Goal: Information Seeking & Learning: Find specific fact

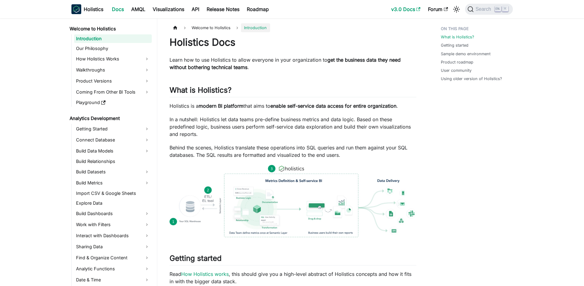
click at [404, 9] on link "v3.0 Docs" at bounding box center [405, 9] width 37 height 10
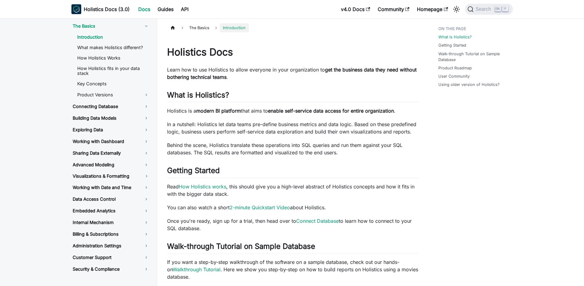
click at [486, 0] on nav "Holistics Docs (3.0) Docs Guides API v4.0 Docs Community Homepage Search K" at bounding box center [292, 9] width 584 height 18
click at [486, 11] on span "Search" at bounding box center [484, 9] width 21 height 6
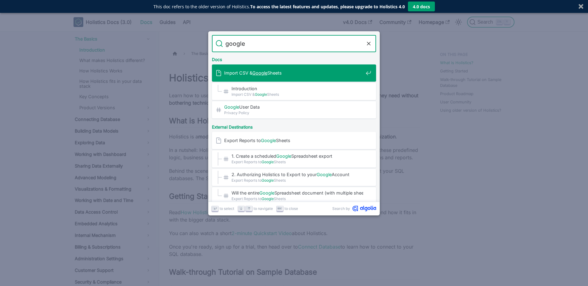
type input "google s"
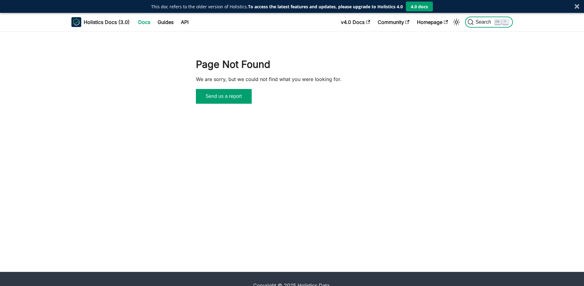
click at [488, 21] on span "Search" at bounding box center [484, 22] width 21 height 6
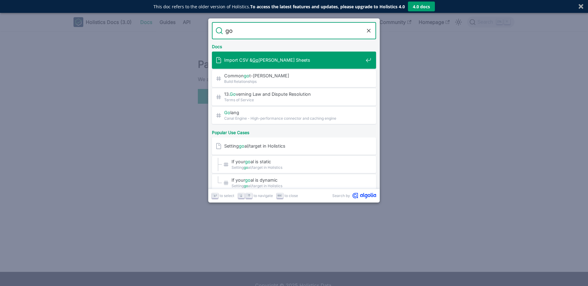
type input "goo"
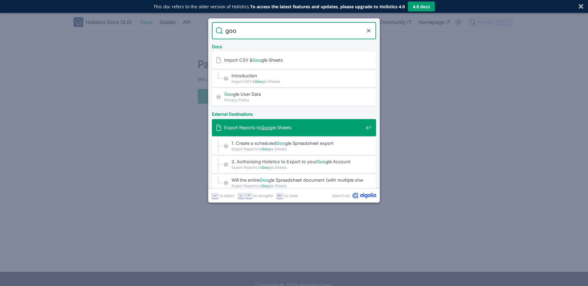
click at [273, 130] on span "Export Reports to Goo gle Sheets" at bounding box center [293, 127] width 139 height 6
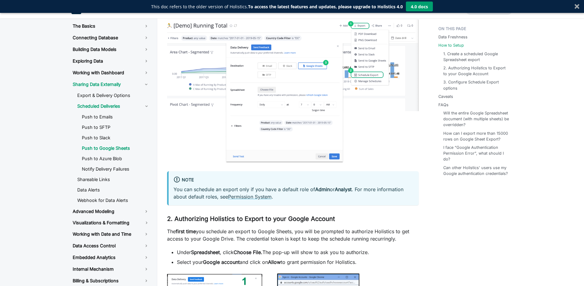
scroll to position [478, 0]
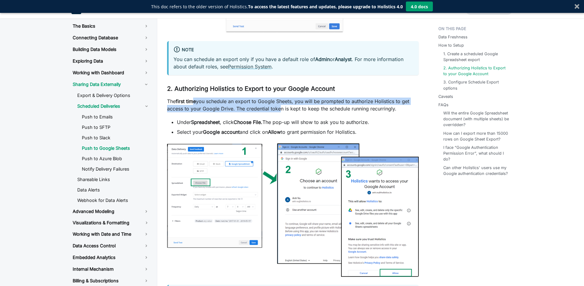
drag, startPoint x: 194, startPoint y: 123, endPoint x: 277, endPoint y: 135, distance: 83.3
click at [277, 112] on p "The first time you schedule an export to Google Sheets, you will be prompted to…" at bounding box center [293, 104] width 252 height 15
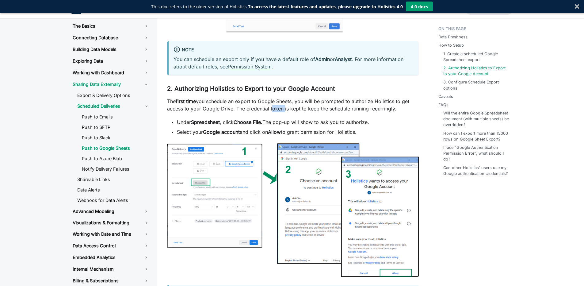
click at [277, 112] on p "The first time you schedule an export to Google Sheets, you will be prompted to…" at bounding box center [293, 104] width 252 height 15
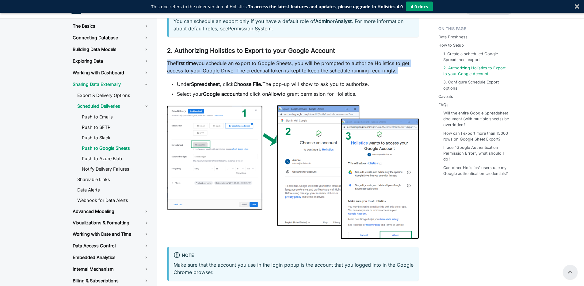
scroll to position [515, 0]
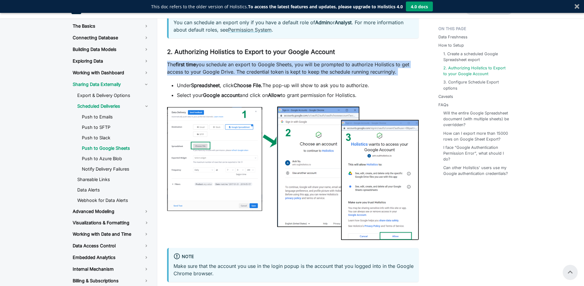
click at [233, 75] on p "The first time you schedule an export to Google Sheets, you will be prompted to…" at bounding box center [293, 68] width 252 height 15
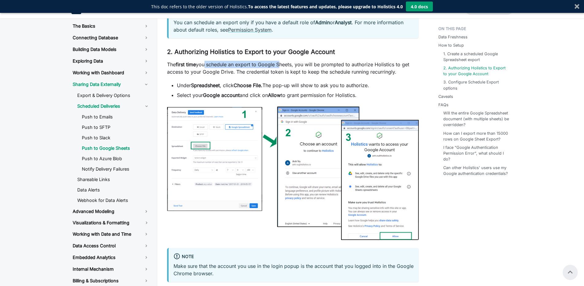
drag, startPoint x: 204, startPoint y: 91, endPoint x: 284, endPoint y: 89, distance: 79.7
click at [284, 75] on p "The first time you schedule an export to Google Sheets, you will be prompted to…" at bounding box center [293, 68] width 252 height 15
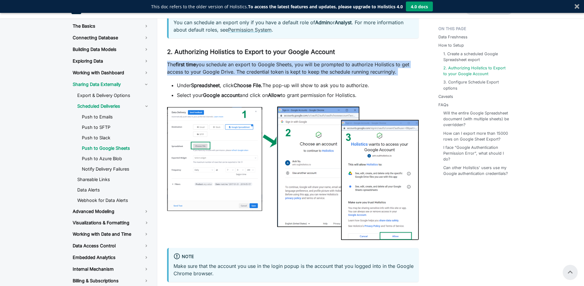
click at [284, 75] on p "The first time you schedule an export to Google Sheets, you will be prompted to…" at bounding box center [293, 68] width 252 height 15
click at [265, 75] on p "The first time you schedule an export to Google Sheets, you will be prompted to…" at bounding box center [293, 68] width 252 height 15
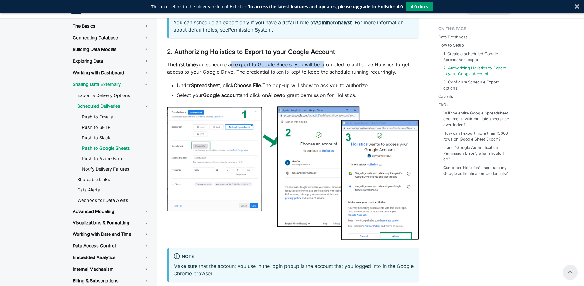
drag, startPoint x: 234, startPoint y: 89, endPoint x: 331, endPoint y: 89, distance: 97.8
click at [331, 75] on p "The first time you schedule an export to Google Sheets, you will be prompted to…" at bounding box center [293, 68] width 252 height 15
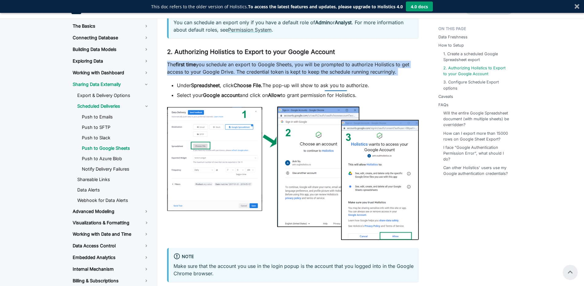
click at [306, 75] on p "The first time you schedule an export to Google Sheets, you will be prompted to…" at bounding box center [293, 68] width 252 height 15
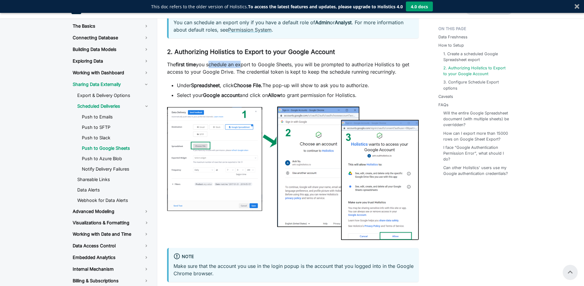
drag, startPoint x: 210, startPoint y: 89, endPoint x: 245, endPoint y: 91, distance: 35.6
click at [245, 75] on p "The first time you schedule an export to Google Sheets, you will be prompted to…" at bounding box center [293, 68] width 252 height 15
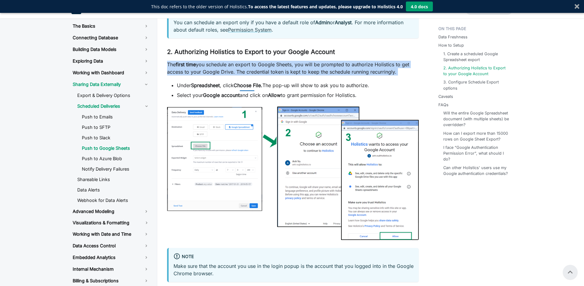
click at [245, 75] on p "The first time you schedule an export to Google Sheets, you will be prompted to…" at bounding box center [293, 68] width 252 height 15
click at [222, 75] on p "The first time you schedule an export to Google Sheets, you will be prompted to…" at bounding box center [293, 68] width 252 height 15
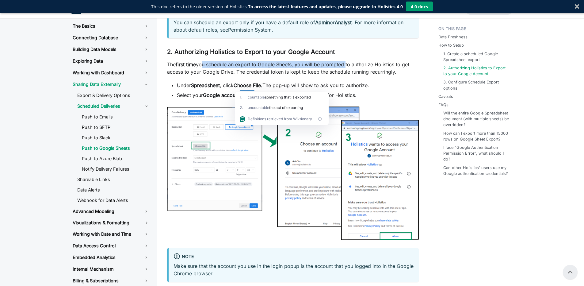
drag, startPoint x: 202, startPoint y: 88, endPoint x: 348, endPoint y: 90, distance: 145.9
click at [348, 75] on p "The first time you schedule an export to Google Sheets, you will be prompted to…" at bounding box center [293, 68] width 252 height 15
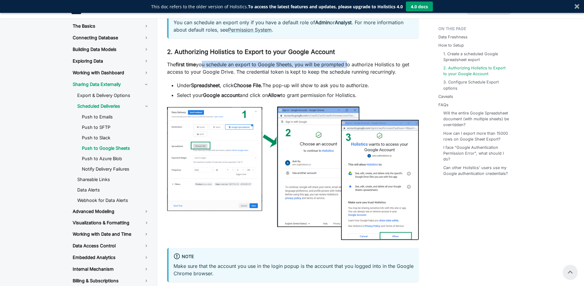
click at [348, 75] on p "The first time you schedule an export to Google Sheets, you will be prompted to…" at bounding box center [293, 68] width 252 height 15
click at [348, 90] on div at bounding box center [350, 88] width 5 height 6
click at [284, 75] on p "The first time you schedule an export to Google Sheets, you will be prompted to…" at bounding box center [293, 68] width 252 height 15
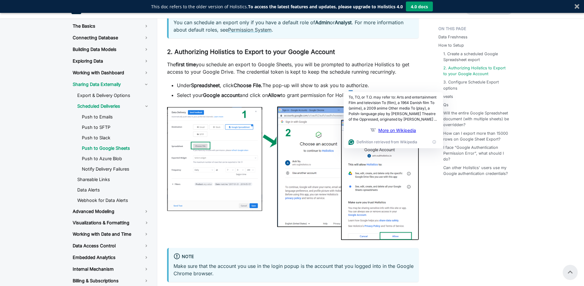
drag, startPoint x: 234, startPoint y: 89, endPoint x: 285, endPoint y: 88, distance: 51.2
click at [239, 75] on p "The first time you schedule an export to Google Sheets, you will be prompted to…" at bounding box center [293, 68] width 252 height 15
click at [285, 75] on p "The first time you schedule an export to Google Sheets, you will be prompted to…" at bounding box center [293, 68] width 252 height 15
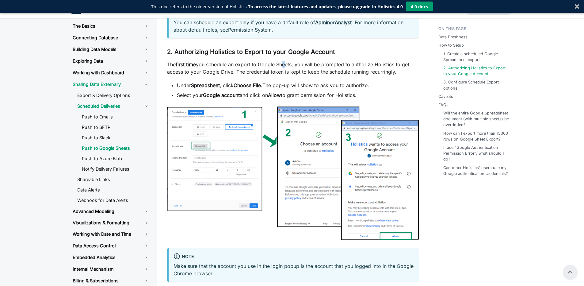
click at [285, 75] on p "The first time you schedule an export to Google Sheets, you will be prompted to…" at bounding box center [293, 68] width 252 height 15
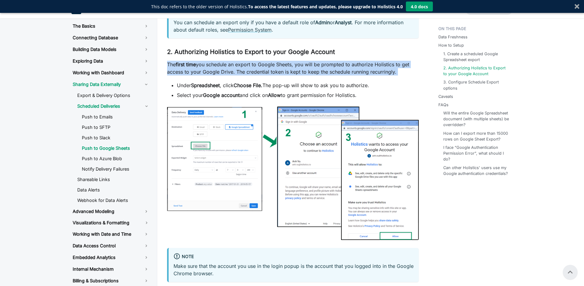
click at [285, 75] on p "The first time you schedule an export to Google Sheets, you will be prompted to…" at bounding box center [293, 68] width 252 height 15
click at [272, 75] on p "The first time you schedule an export to Google Sheets, you will be prompted to…" at bounding box center [293, 68] width 252 height 15
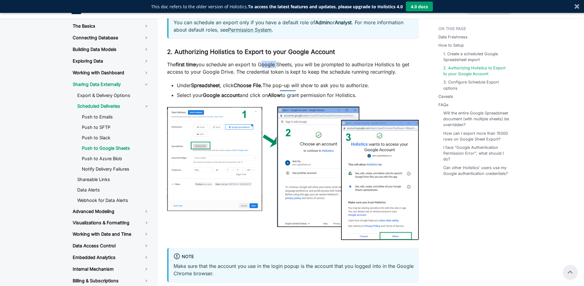
click at [272, 75] on p "The first time you schedule an export to Google Sheets, you will be prompted to…" at bounding box center [293, 68] width 252 height 15
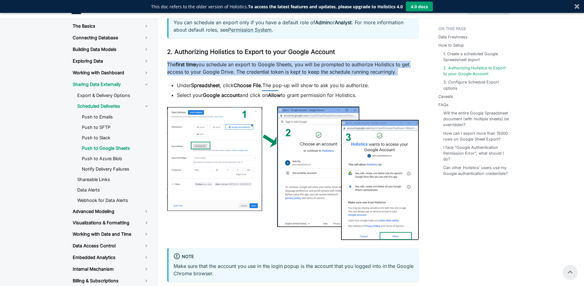
click at [272, 75] on p "The first time you schedule an export to Google Sheets, you will be prompted to…" at bounding box center [293, 68] width 252 height 15
click at [259, 75] on p "The first time you schedule an export to Google Sheets, you will be prompted to…" at bounding box center [293, 68] width 252 height 15
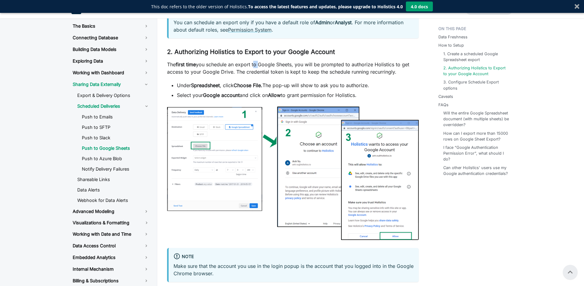
click at [259, 75] on p "The first time you schedule an export to Google Sheets, you will be prompted to…" at bounding box center [293, 68] width 252 height 15
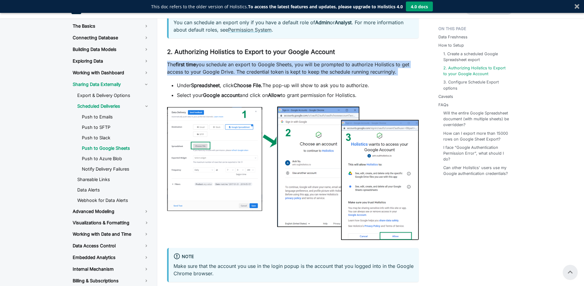
click at [259, 75] on p "The first time you schedule an export to Google Sheets, you will be prompted to…" at bounding box center [293, 68] width 252 height 15
click at [244, 75] on p "The first time you schedule an export to Google Sheets, you will be prompted to…" at bounding box center [293, 68] width 252 height 15
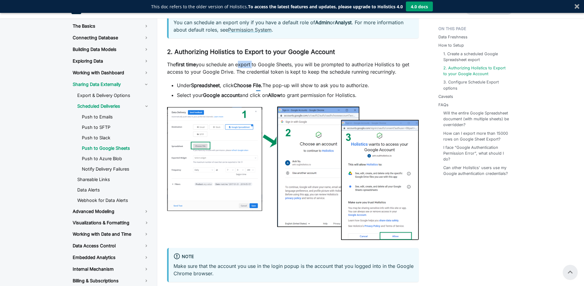
click at [244, 75] on p "The first time you schedule an export to Google Sheets, you will be prompted to…" at bounding box center [293, 68] width 252 height 15
click at [244, 91] on div at bounding box center [247, 88] width 15 height 6
click at [205, 75] on p "The first time you schedule an export to Google Sheets, you will be prompted to…" at bounding box center [293, 68] width 252 height 15
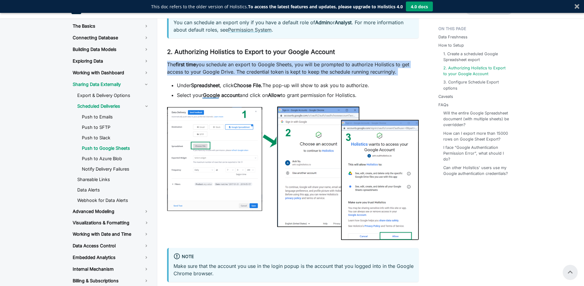
click at [205, 75] on p "The first time you schedule an export to Google Sheets, you will be prompted to…" at bounding box center [293, 68] width 252 height 15
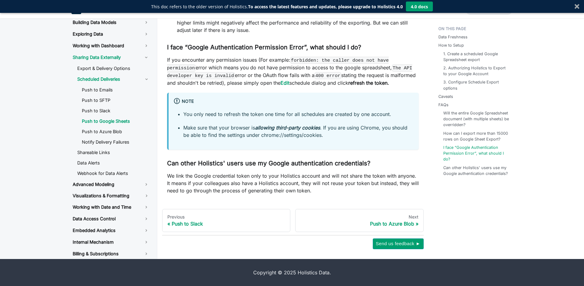
scroll to position [1501, 0]
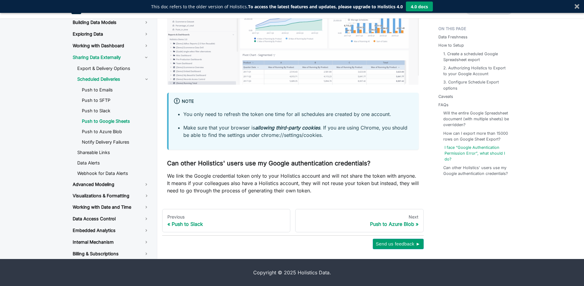
click at [462, 150] on link "I face “Google Authentication Permission Error”, what should I do?" at bounding box center [477, 153] width 66 height 18
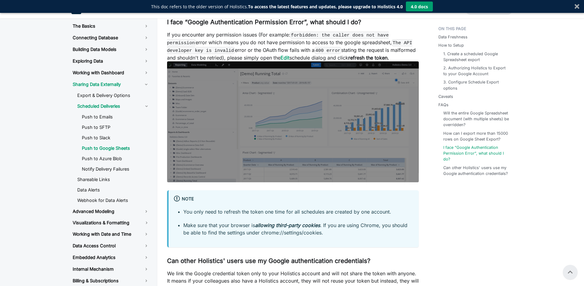
scroll to position [1357, 0]
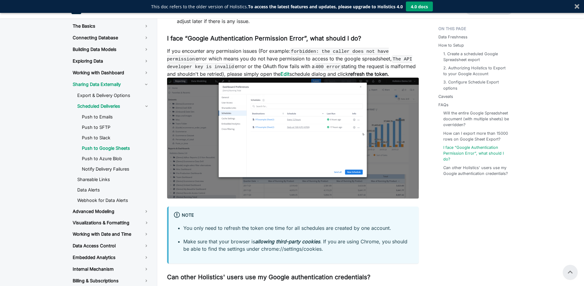
click at [295, 94] on p "If you encounter any permission issues (For example: forbidden: the caller does…" at bounding box center [293, 123] width 252 height 153
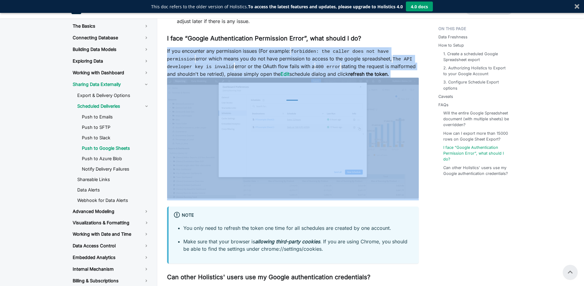
drag, startPoint x: 295, startPoint y: 94, endPoint x: 291, endPoint y: 90, distance: 5.4
click at [294, 94] on p "If you encounter any permission issues (For example: forbidden: the caller does…" at bounding box center [293, 123] width 252 height 153
drag, startPoint x: 291, startPoint y: 90, endPoint x: 288, endPoint y: 88, distance: 3.3
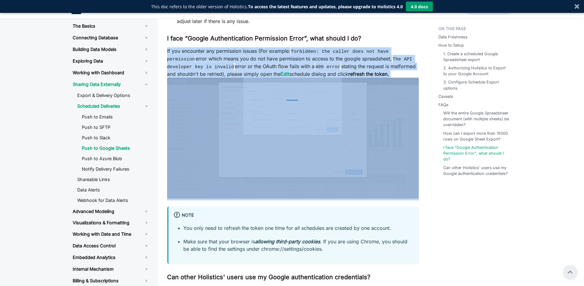
click at [291, 90] on p "If you encounter any permission issues (For example: forbidden: the caller does…" at bounding box center [293, 123] width 252 height 153
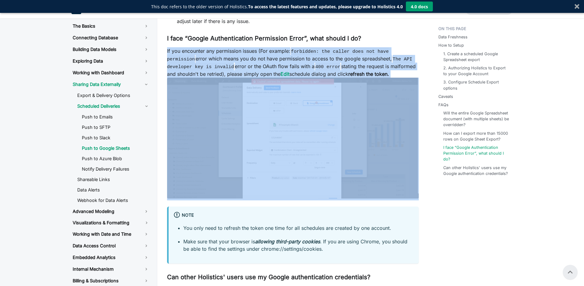
click at [251, 75] on p "If you encounter any permission issues (For example: forbidden: the caller does…" at bounding box center [293, 123] width 252 height 153
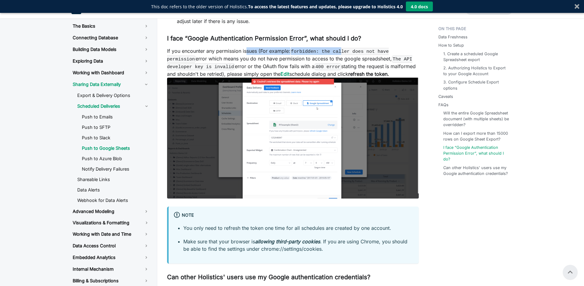
drag, startPoint x: 245, startPoint y: 76, endPoint x: 343, endPoint y: 74, distance: 97.5
click at [343, 74] on p "If you encounter any permission issues (For example: forbidden: the caller does…" at bounding box center [293, 123] width 252 height 153
click at [343, 63] on code "forbidden: the caller does not have permission" at bounding box center [278, 55] width 222 height 15
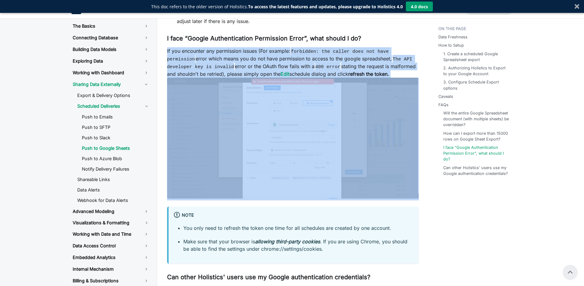
click at [343, 63] on code "forbidden: the caller does not have permission" at bounding box center [278, 55] width 222 height 15
click at [204, 79] on p "If you encounter any permission issues (For example: forbidden: the caller does…" at bounding box center [293, 123] width 252 height 153
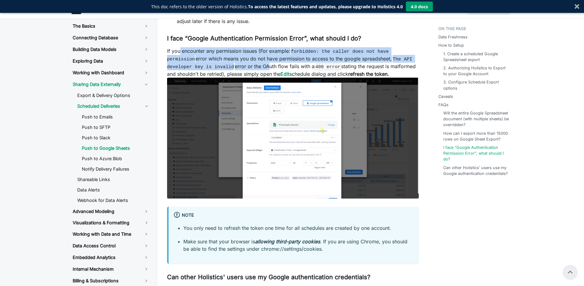
drag, startPoint x: 180, startPoint y: 74, endPoint x: 268, endPoint y: 90, distance: 89.3
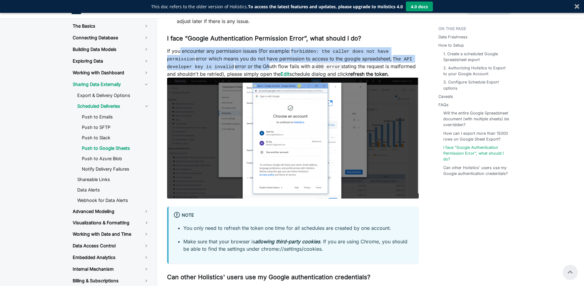
click at [268, 90] on p "If you encounter any permission issues (For example: forbidden: the caller does…" at bounding box center [293, 123] width 252 height 153
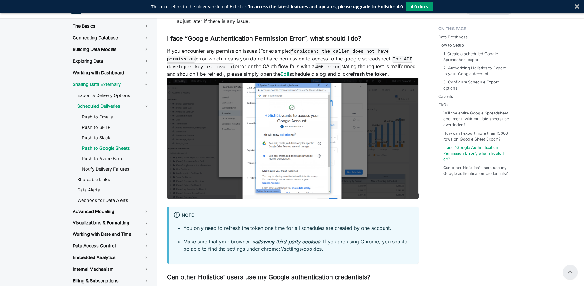
click at [268, 90] on p "If you encounter any permission issues (For example: forbidden: the caller does…" at bounding box center [293, 123] width 252 height 153
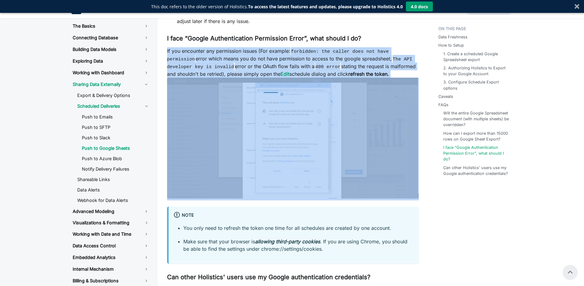
click at [268, 90] on p "If you encounter any permission issues (For example: forbidden: the caller does…" at bounding box center [293, 123] width 252 height 153
click at [249, 89] on p "If you encounter any permission issues (For example: forbidden: the caller does…" at bounding box center [293, 123] width 252 height 153
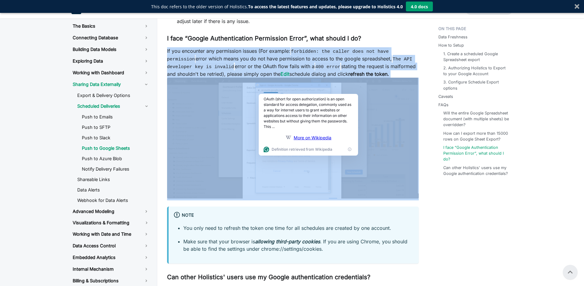
click at [383, 84] on p "If you encounter any permission issues (For example: forbidden: the caller does…" at bounding box center [293, 123] width 252 height 153
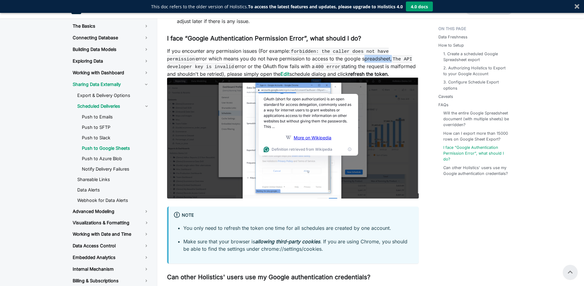
click at [383, 84] on p "If you encounter any permission issues (For example: forbidden: the caller does…" at bounding box center [293, 123] width 252 height 153
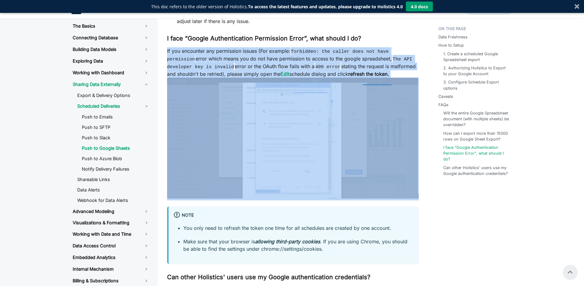
click at [309, 86] on p "If you encounter any permission issues (For example: forbidden: the caller does…" at bounding box center [293, 123] width 252 height 153
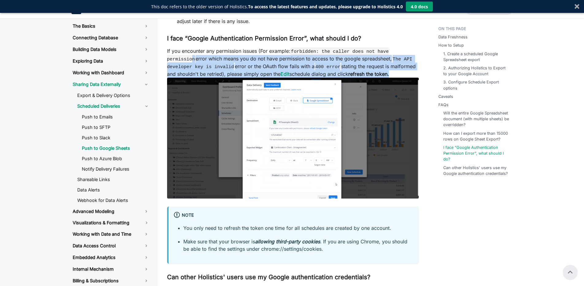
drag, startPoint x: 193, startPoint y: 83, endPoint x: 256, endPoint y: 102, distance: 65.5
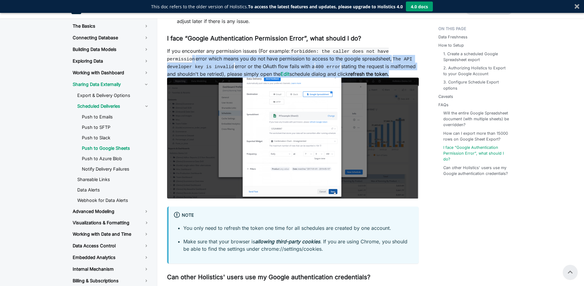
click at [256, 102] on p "If you encounter any permission issues (For example: forbidden: the caller does…" at bounding box center [293, 123] width 252 height 153
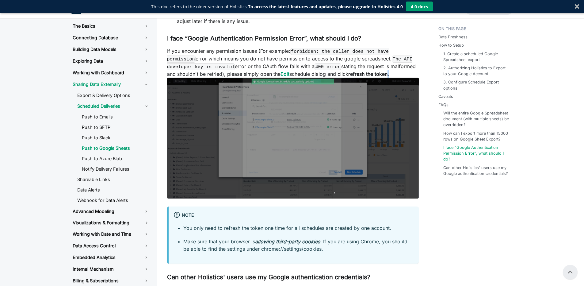
click at [256, 102] on p "If you encounter any permission issues (For example: forbidden: the caller does…" at bounding box center [293, 123] width 252 height 153
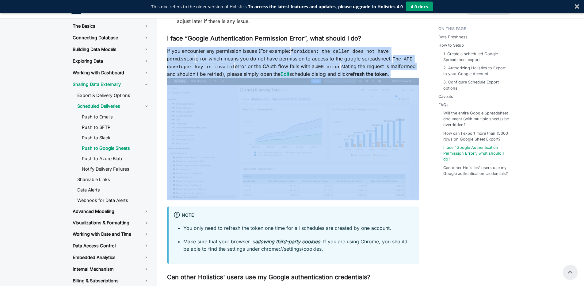
click at [256, 102] on p "If you encounter any permission issues (For example: forbidden: the caller does…" at bounding box center [293, 123] width 252 height 153
click at [253, 94] on p "If you encounter any permission issues (For example: forbidden: the caller does…" at bounding box center [293, 123] width 252 height 153
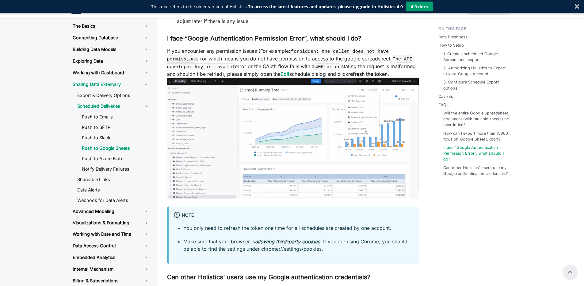
click at [253, 94] on p "If you encounter any permission issues (For example: forbidden: the caller does…" at bounding box center [293, 123] width 252 height 153
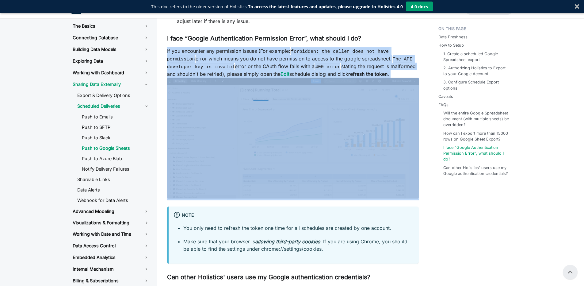
click at [253, 94] on p "If you encounter any permission issues (For example: forbidden: the caller does…" at bounding box center [293, 123] width 252 height 153
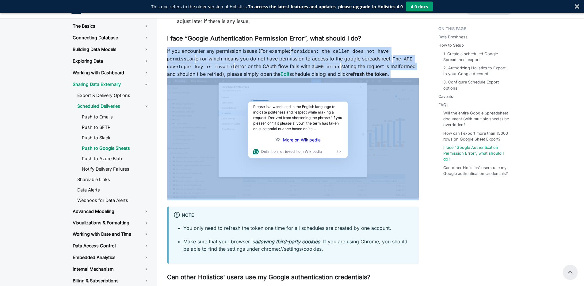
click at [220, 70] on code "The API developer key is invalid" at bounding box center [289, 62] width 245 height 15
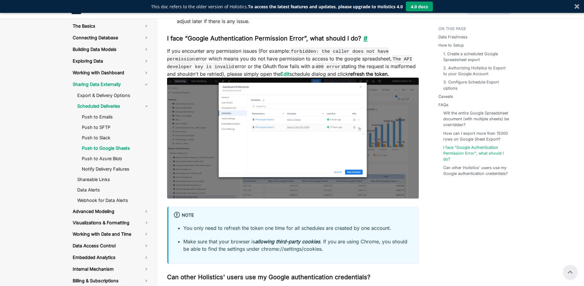
click at [362, 42] on link "​" at bounding box center [364, 38] width 6 height 7
